Goal: Task Accomplishment & Management: Use online tool/utility

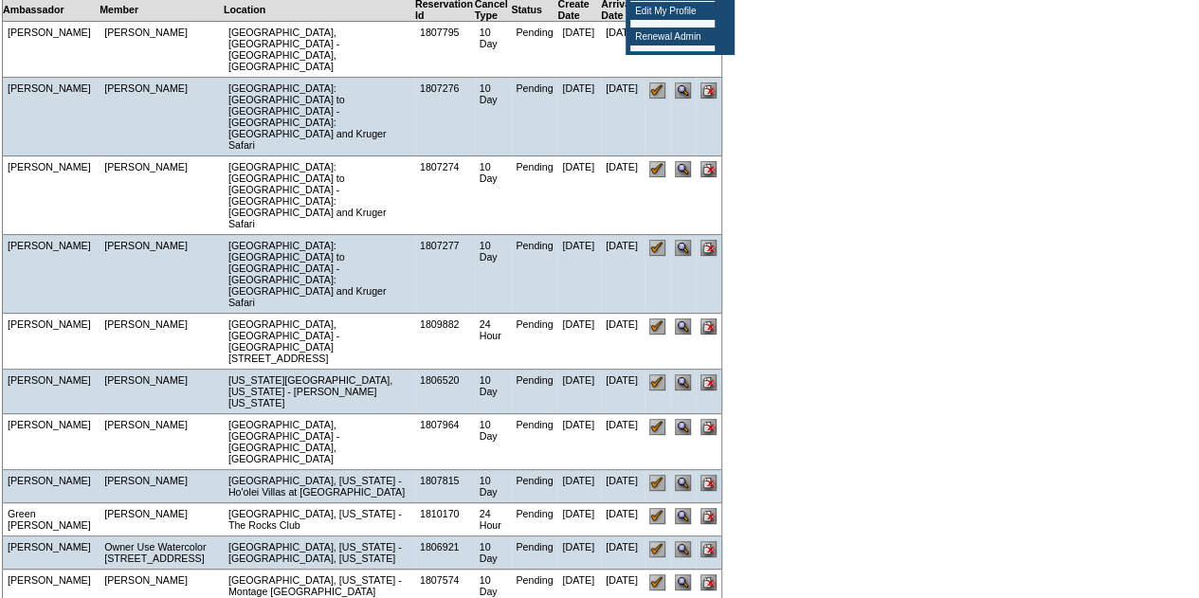
scroll to position [190, 0]
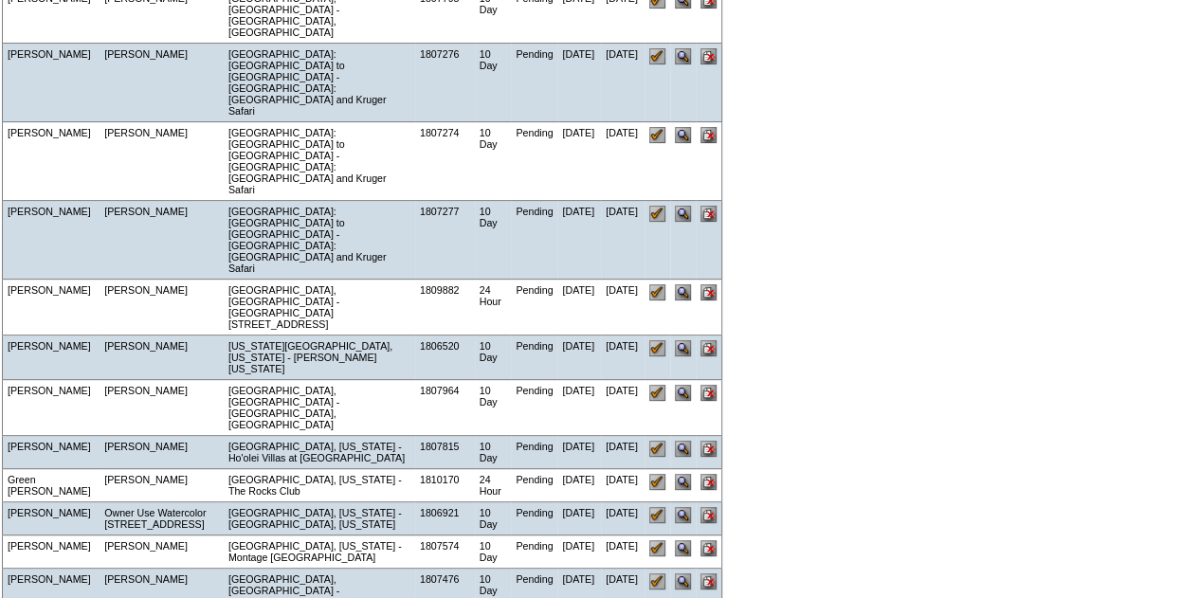
click at [707, 340] on input "image" at bounding box center [708, 348] width 16 height 16
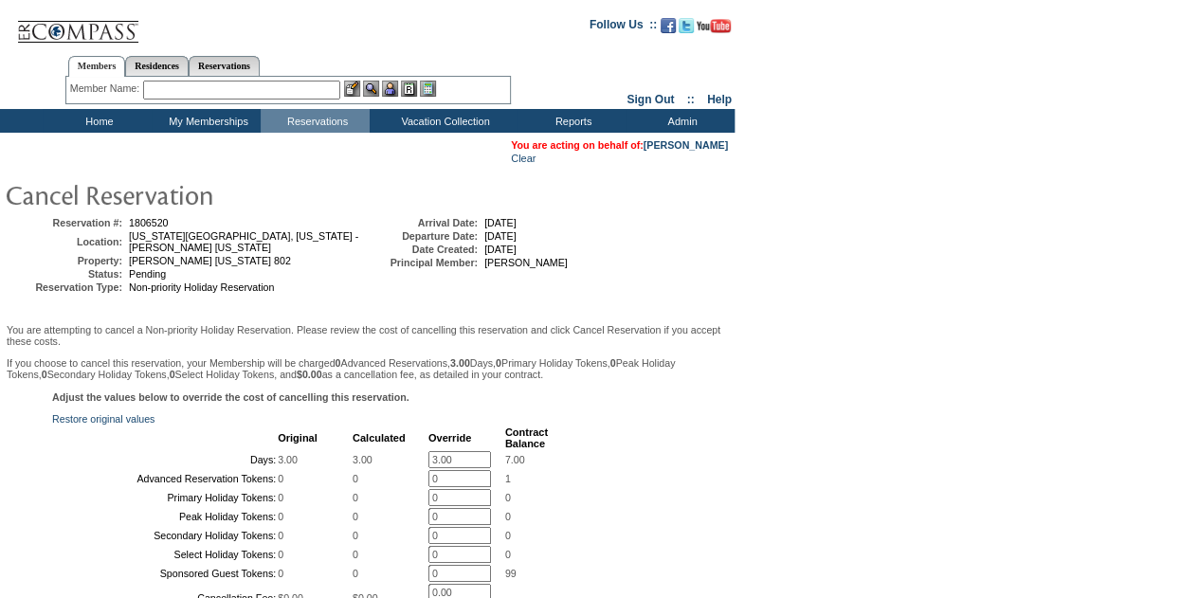
click at [431, 460] on input "3.00" at bounding box center [459, 459] width 63 height 17
type input "0.00"
click at [656, 443] on div "Adjust the values below to override the cost of cancelling this reservation. Re…" at bounding box center [367, 577] width 725 height 373
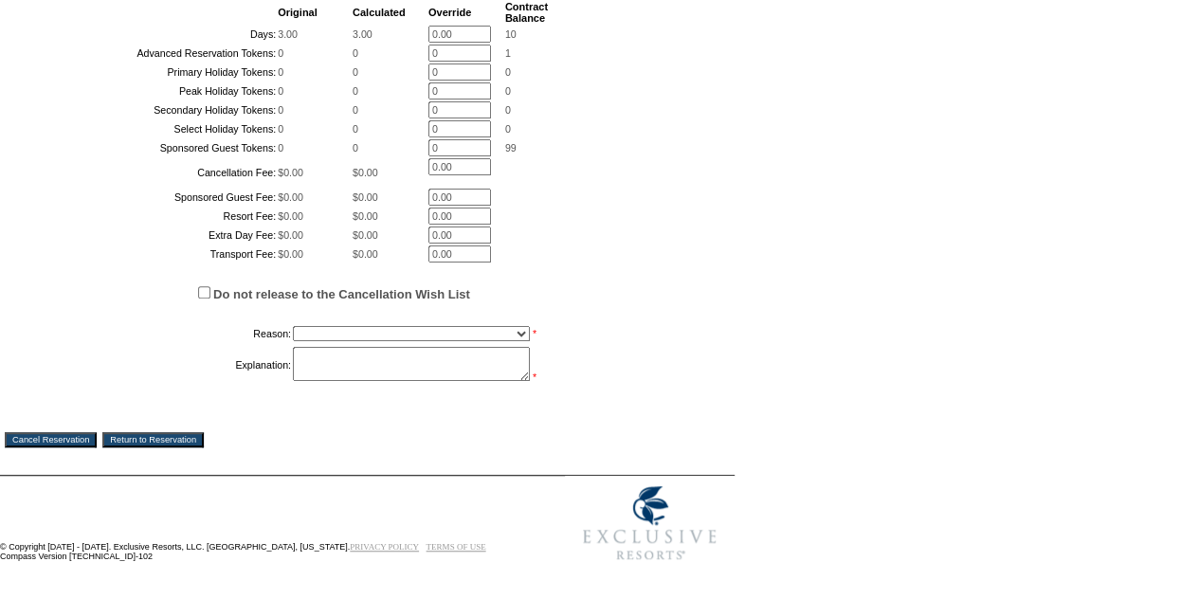
scroll to position [474, 0]
click at [307, 341] on select "Creating Continuous Stay Days Booked After Cancellation Experiential / Hotel / …" at bounding box center [411, 333] width 237 height 15
select select "1026"
click at [293, 341] on select "Creating Continuous Stay Days Booked After Cancellation Experiential / Hotel / …" at bounding box center [411, 333] width 237 height 15
click at [376, 381] on textarea at bounding box center [411, 364] width 237 height 34
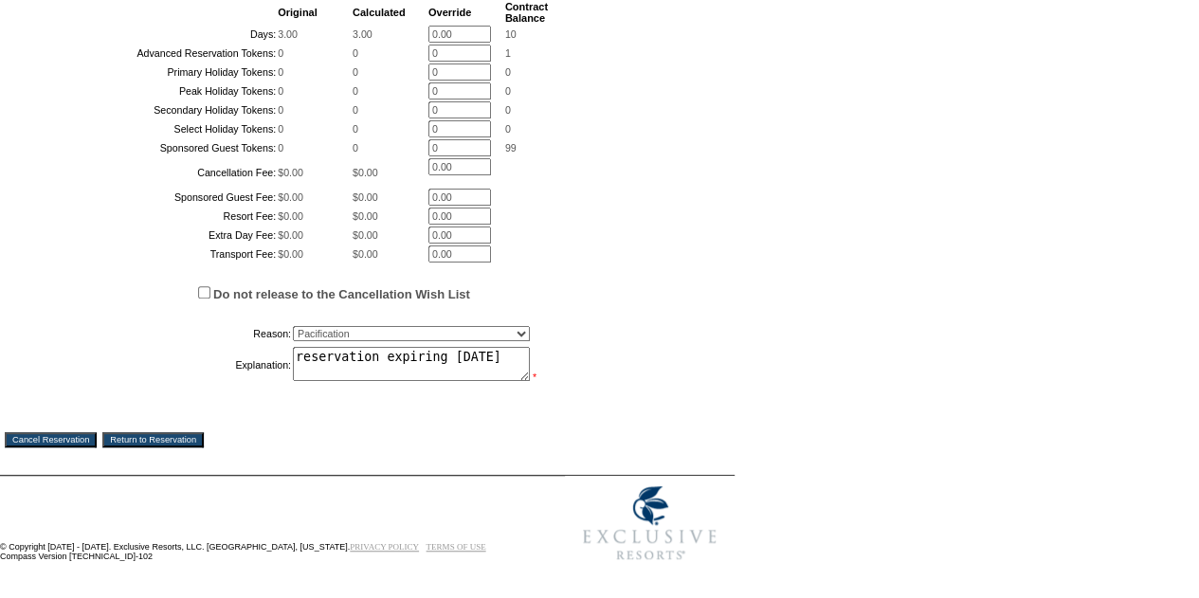
scroll to position [566, 0]
type textarea "reservation expiring today"
click at [34, 438] on input "Cancel Reservation" at bounding box center [51, 439] width 92 height 15
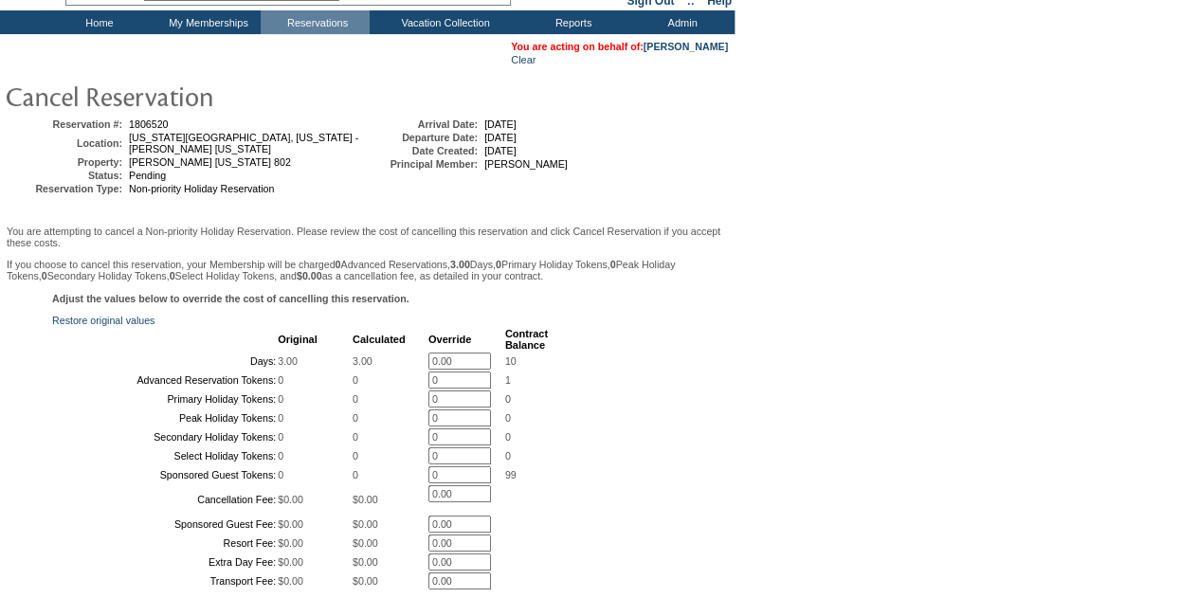
scroll to position [0, 0]
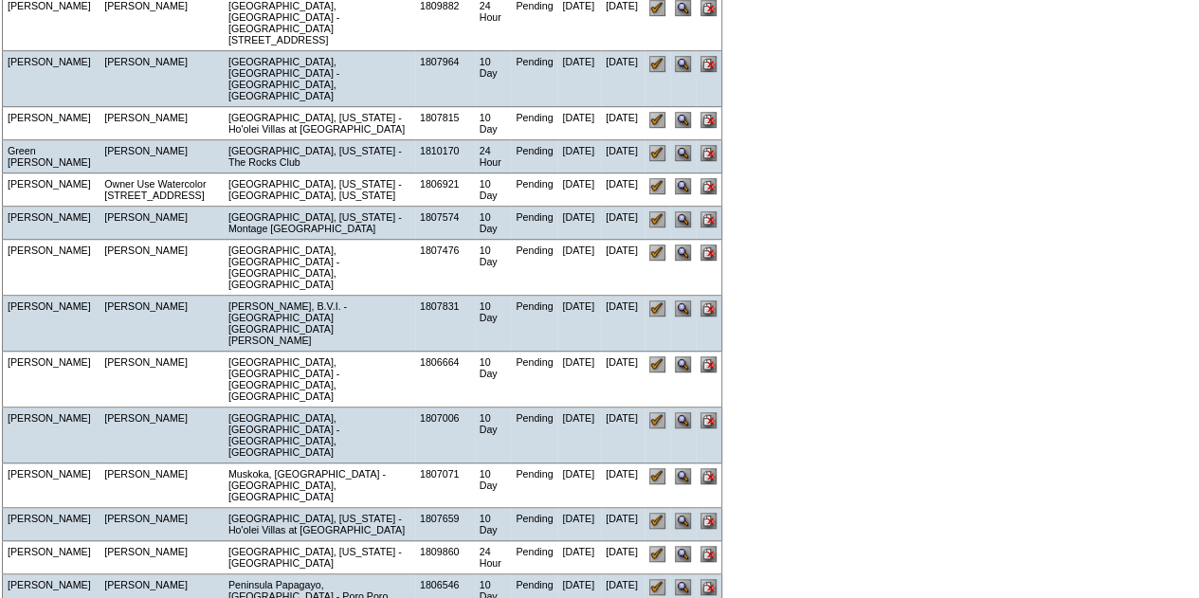
scroll to position [569, 0]
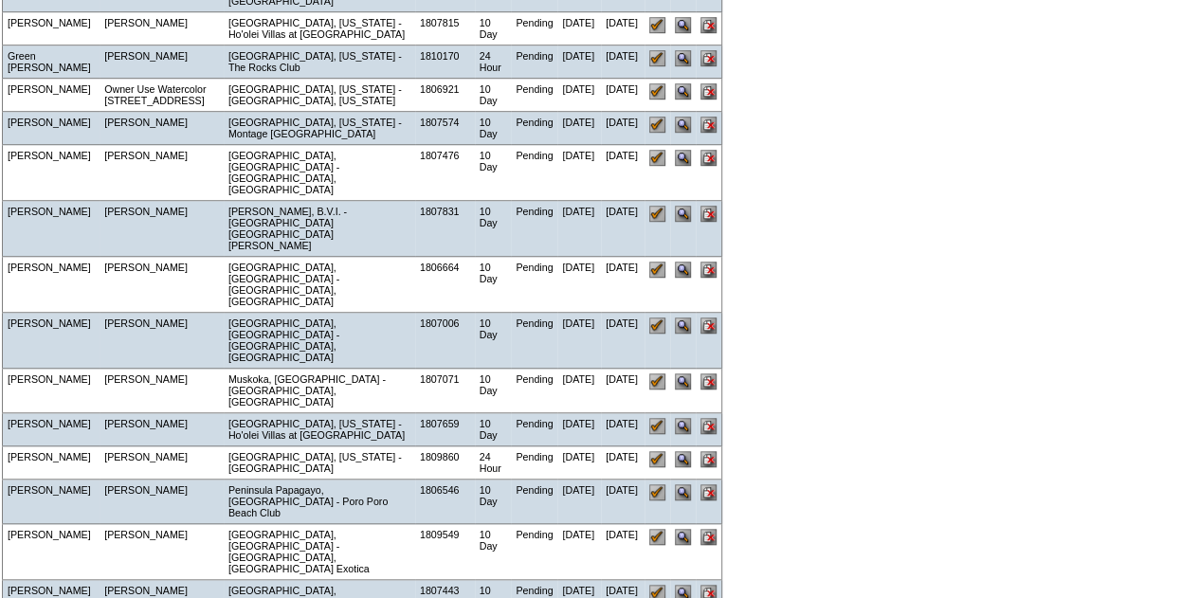
click at [654, 585] on input "image" at bounding box center [657, 593] width 16 height 16
